Goal: Information Seeking & Learning: Understand process/instructions

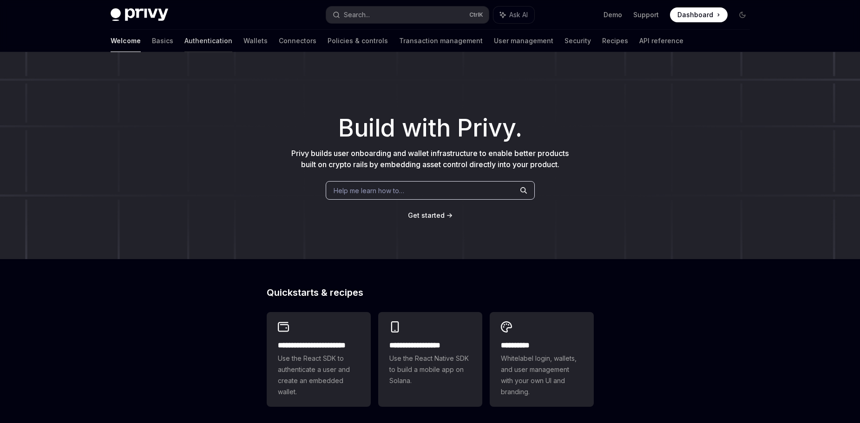
drag, startPoint x: 168, startPoint y: 44, endPoint x: 175, endPoint y: 42, distance: 6.7
click at [184, 42] on link "Authentication" at bounding box center [208, 41] width 48 height 22
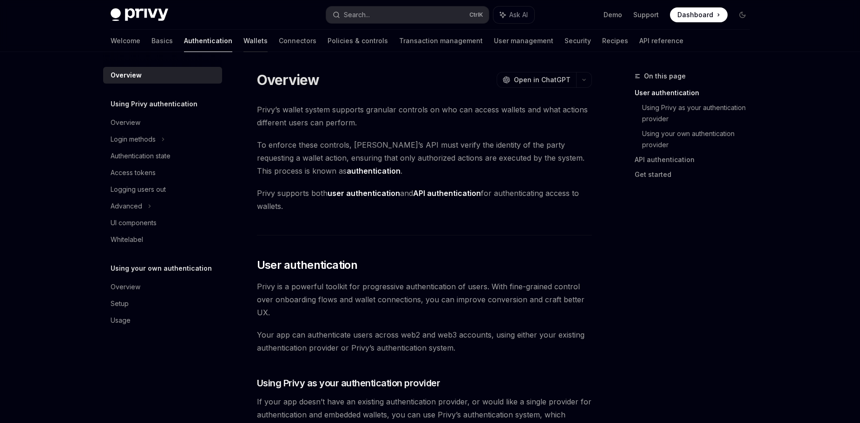
click at [243, 43] on link "Wallets" at bounding box center [255, 41] width 24 height 22
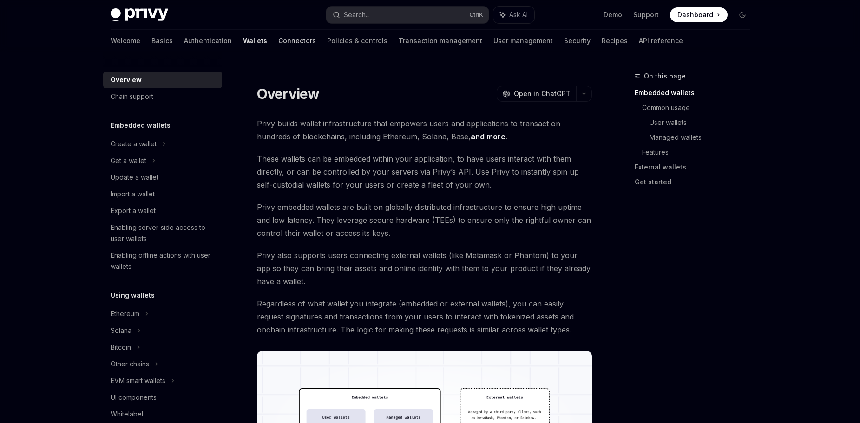
click at [278, 44] on link "Connectors" at bounding box center [297, 41] width 38 height 22
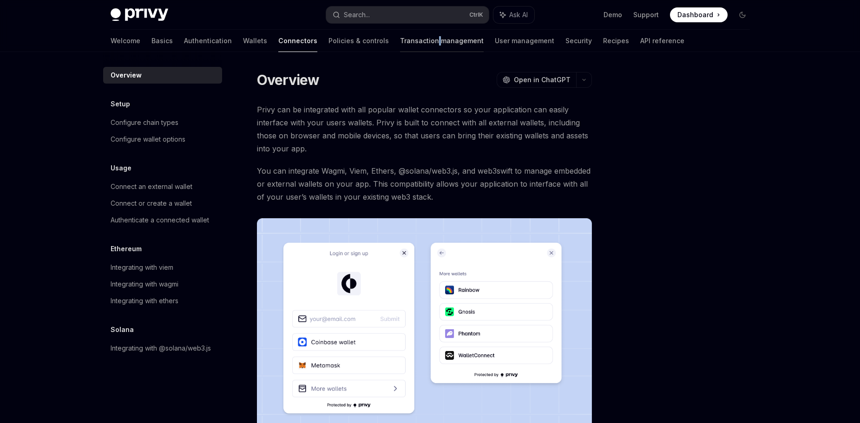
click at [400, 38] on link "Transaction management" at bounding box center [442, 41] width 84 height 22
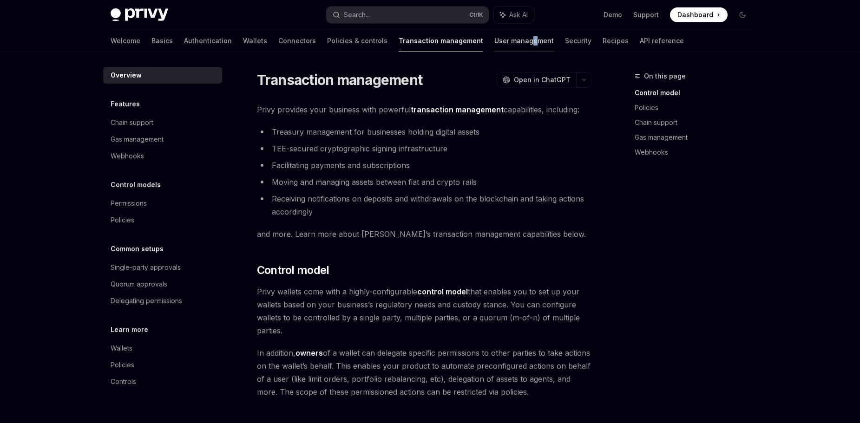
click at [494, 39] on link "User management" at bounding box center [523, 41] width 59 height 22
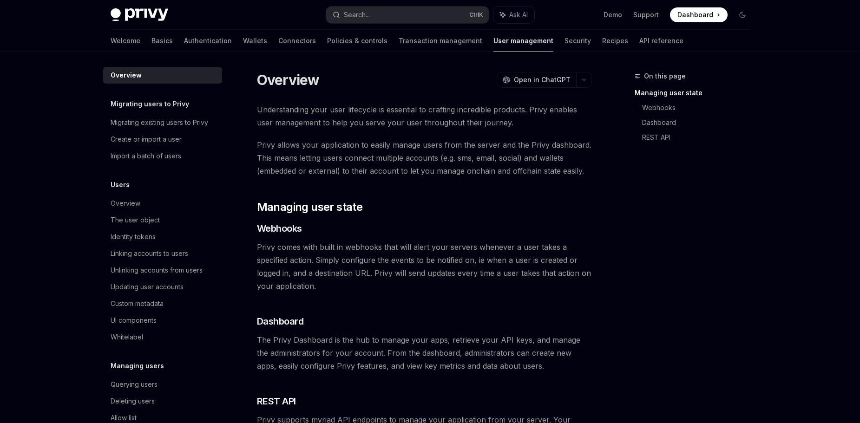
click at [504, 36] on div "Welcome Basics Authentication Wallets Connectors Policies & controls Transactio…" at bounding box center [397, 41] width 573 height 22
click at [564, 40] on link "Security" at bounding box center [577, 41] width 26 height 22
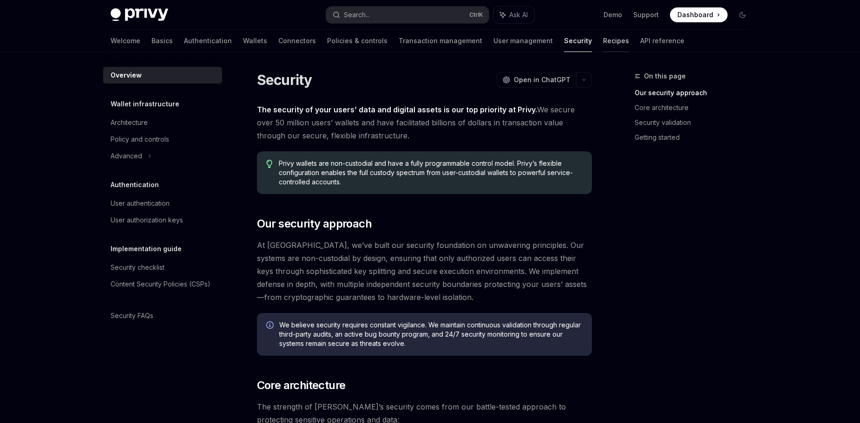
click at [603, 47] on link "Recipes" at bounding box center [616, 41] width 26 height 22
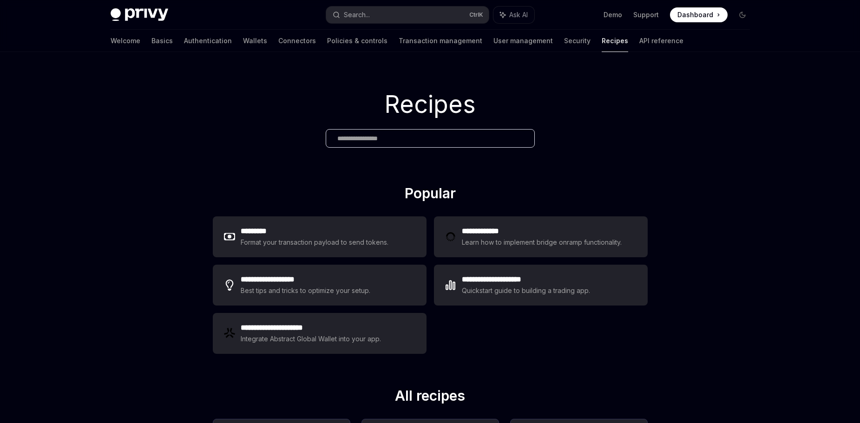
scroll to position [370, 0]
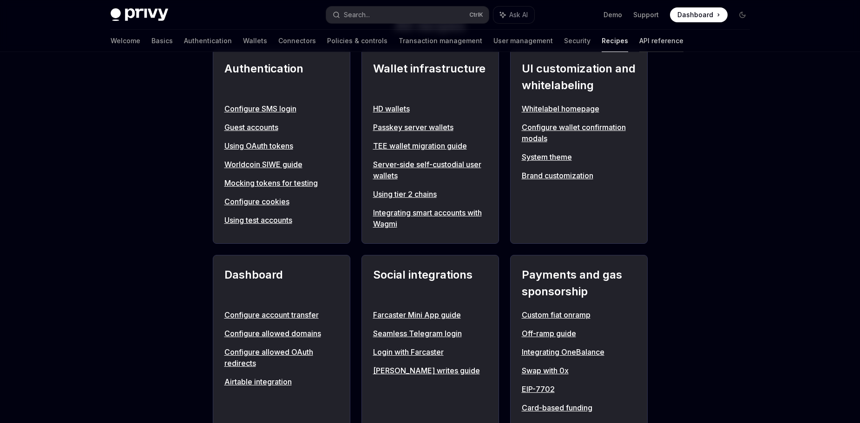
click at [639, 35] on link "API reference" at bounding box center [661, 41] width 44 height 22
type textarea "*"
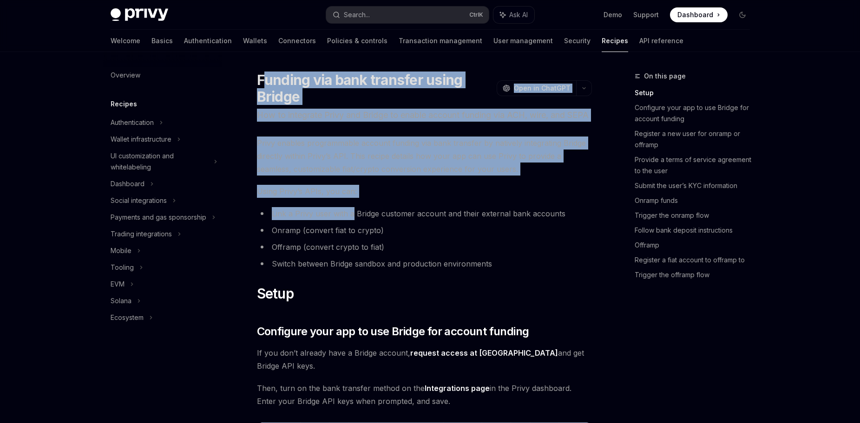
drag, startPoint x: 261, startPoint y: 78, endPoint x: 351, endPoint y: 223, distance: 170.5
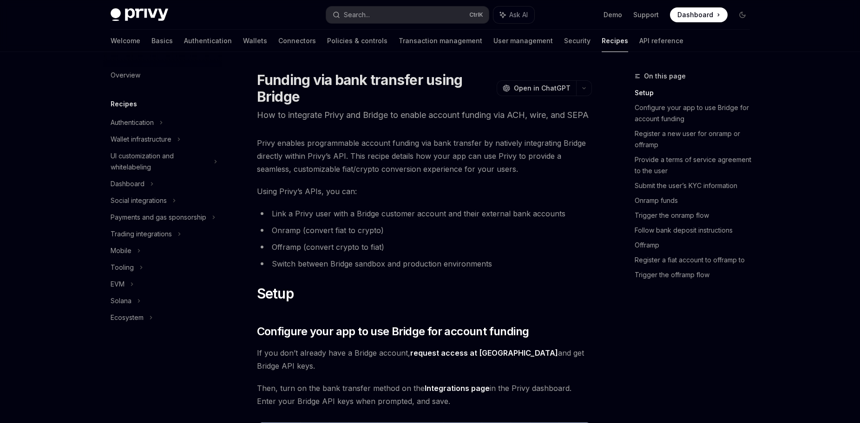
click at [257, 78] on h1 "Funding via bank transfer using Bridge" at bounding box center [375, 88] width 236 height 33
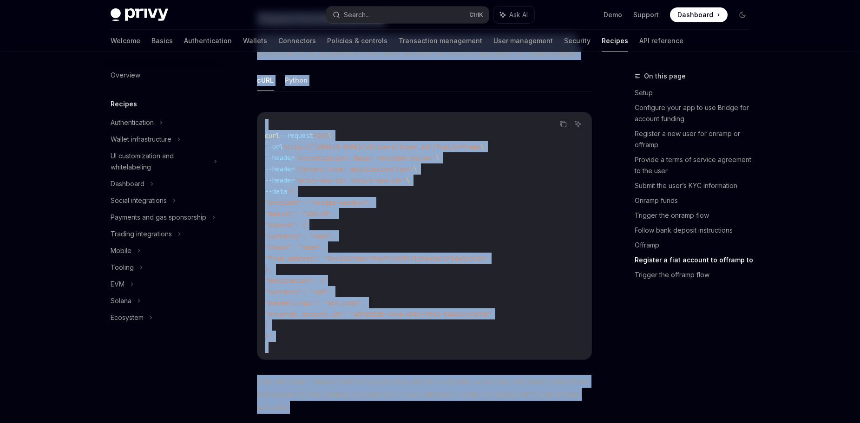
scroll to position [3166, 0]
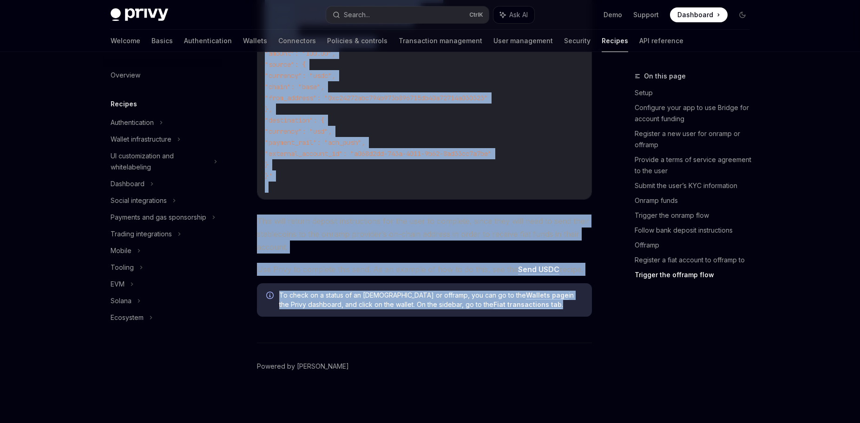
drag, startPoint x: 259, startPoint y: 72, endPoint x: 480, endPoint y: 314, distance: 328.5
copy div "Funding via bank transfer using Bridge OpenAI Open in ChatGPT How to integrate …"
